Goal: Navigation & Orientation: Find specific page/section

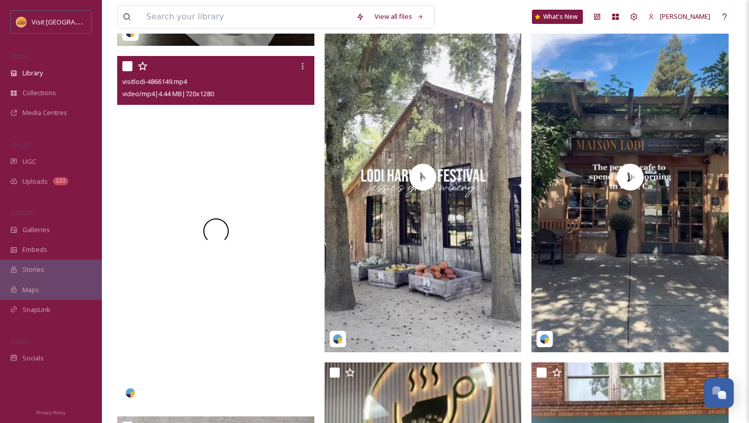
scroll to position [611, 0]
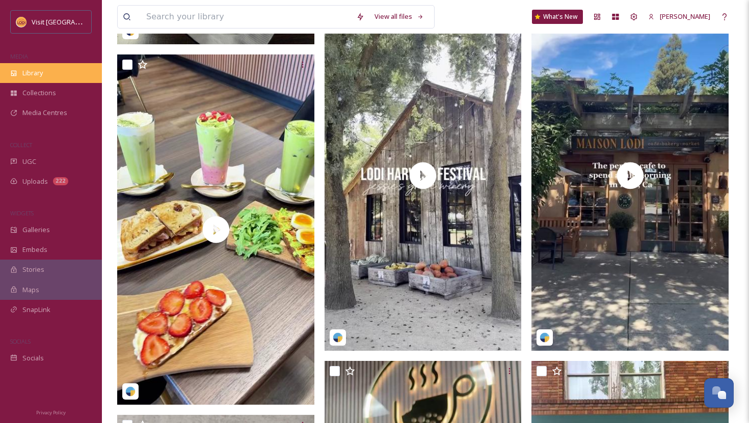
click at [14, 70] on icon at bounding box center [13, 73] width 7 height 7
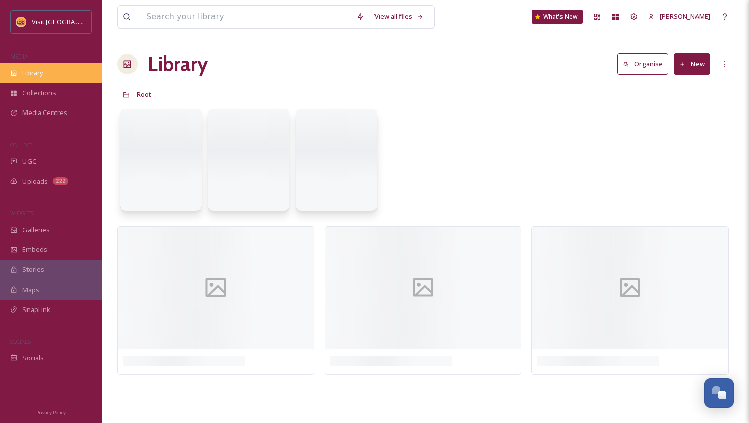
scroll to position [0, 0]
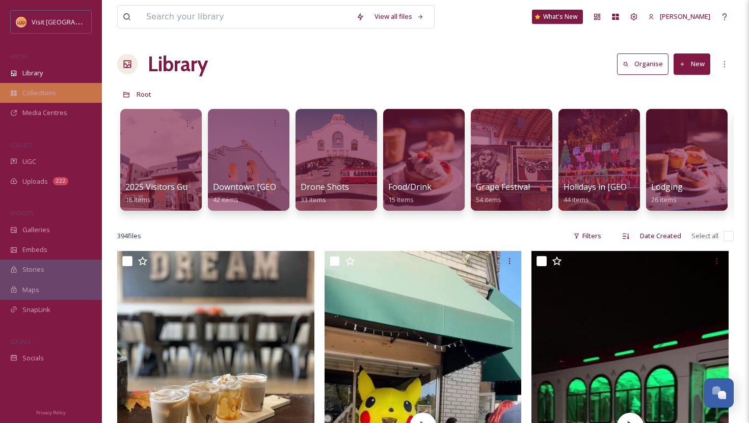
click at [15, 91] on icon at bounding box center [14, 94] width 6 height 6
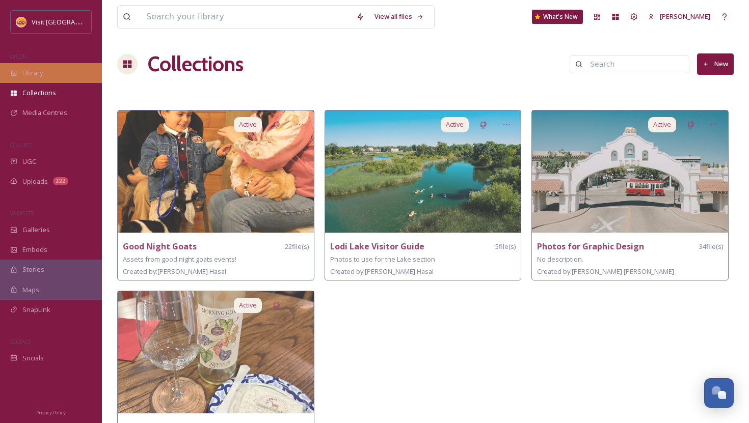
click at [22, 79] on div "Library" at bounding box center [51, 73] width 102 height 20
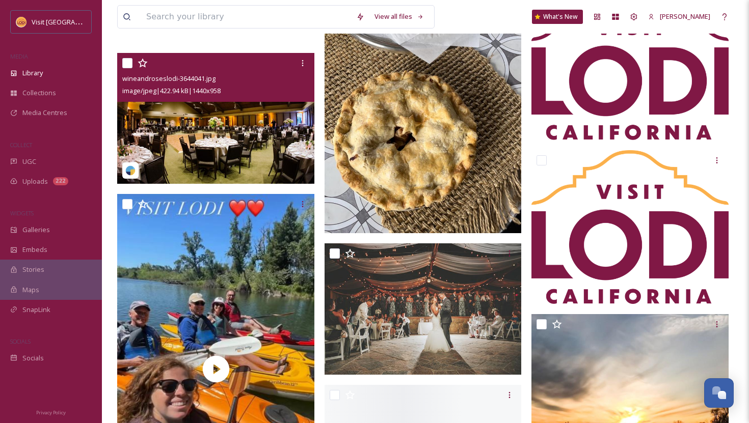
scroll to position [2434, 0]
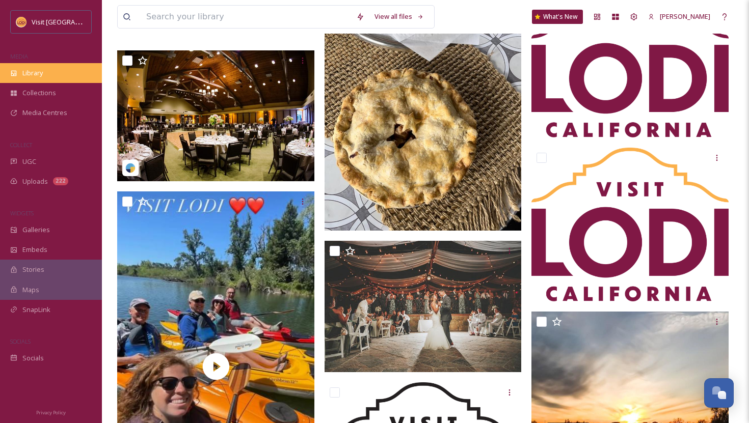
click at [31, 73] on span "Library" at bounding box center [32, 73] width 20 height 10
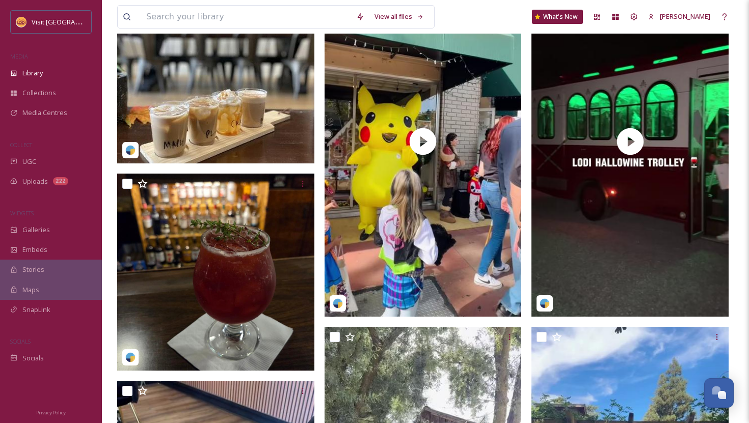
scroll to position [264, 0]
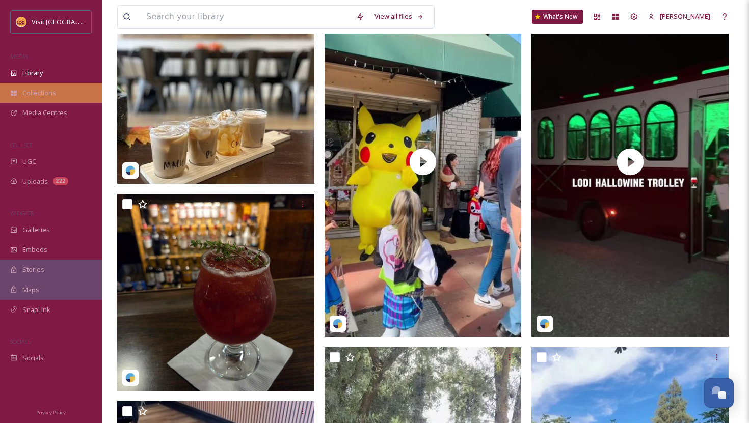
click at [53, 86] on div "Collections" at bounding box center [51, 93] width 102 height 20
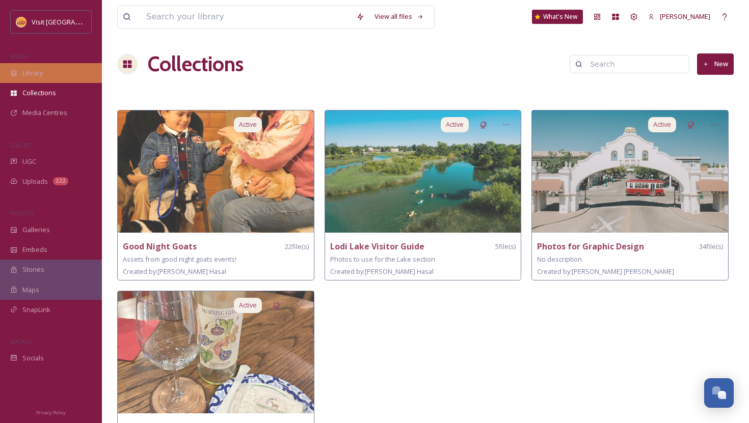
click at [38, 74] on span "Library" at bounding box center [32, 73] width 20 height 10
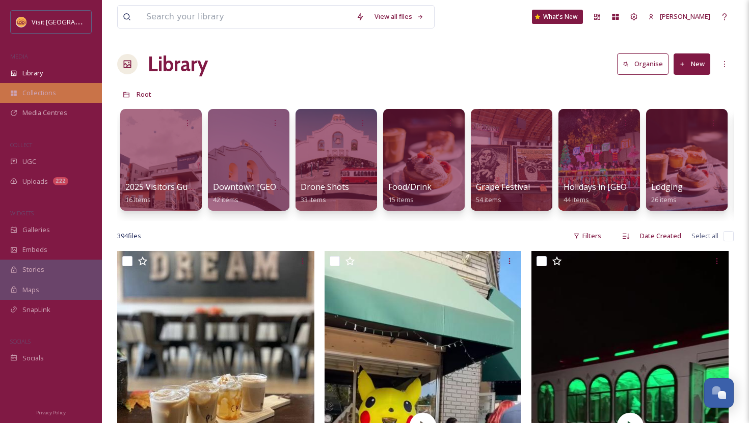
click at [47, 98] on div "Collections" at bounding box center [51, 93] width 102 height 20
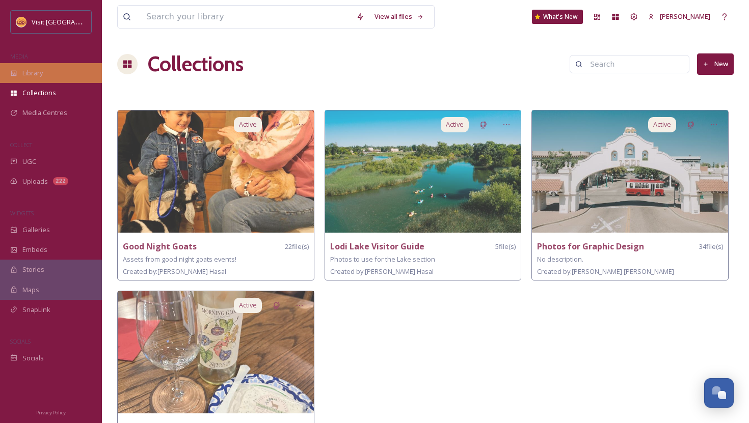
click at [25, 76] on span "Library" at bounding box center [32, 73] width 20 height 10
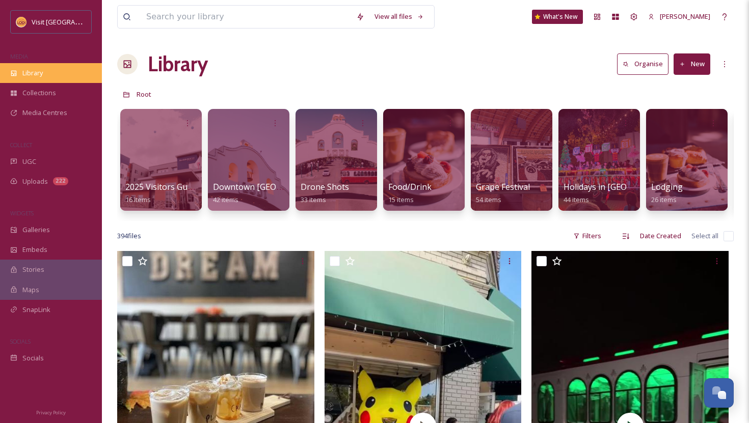
click at [39, 68] on span "Library" at bounding box center [32, 73] width 20 height 10
click at [38, 70] on span "Library" at bounding box center [32, 73] width 20 height 10
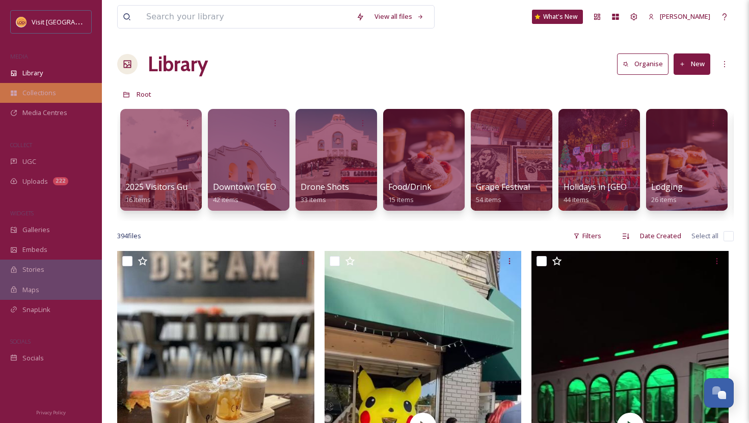
click at [32, 96] on span "Collections" at bounding box center [39, 93] width 34 height 10
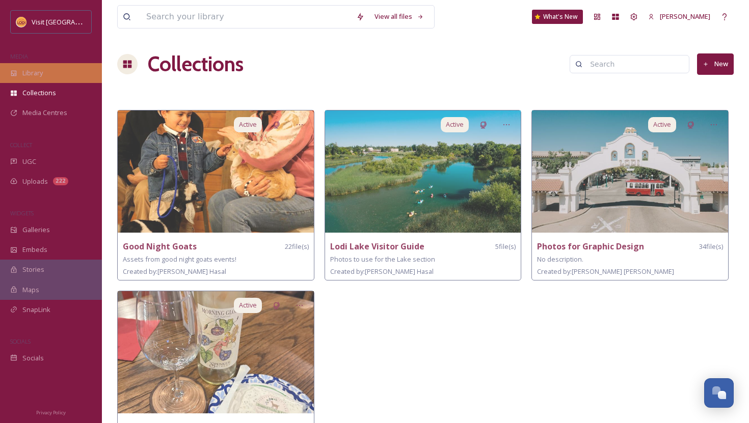
click at [44, 79] on div "Library" at bounding box center [51, 73] width 102 height 20
